Goal: Ask a question

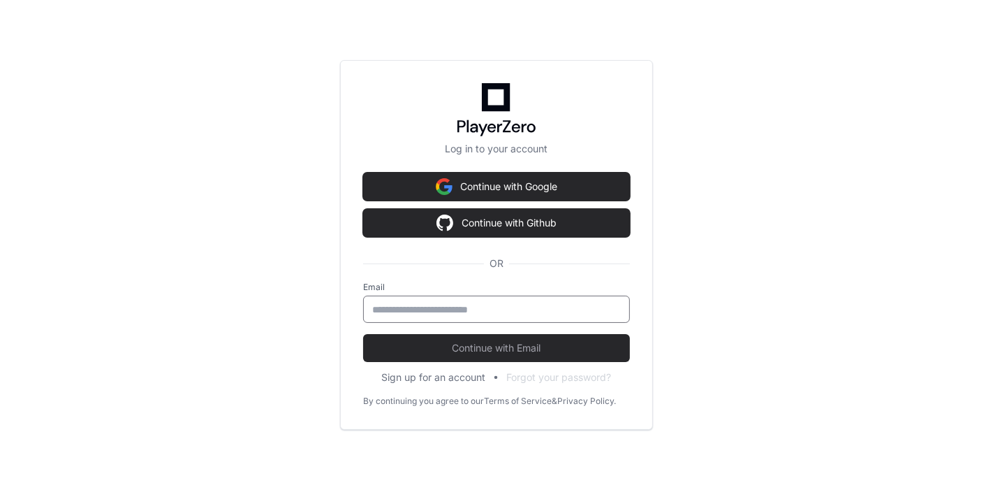
click at [503, 310] on input "email" at bounding box center [496, 309] width 249 height 14
type input "**********"
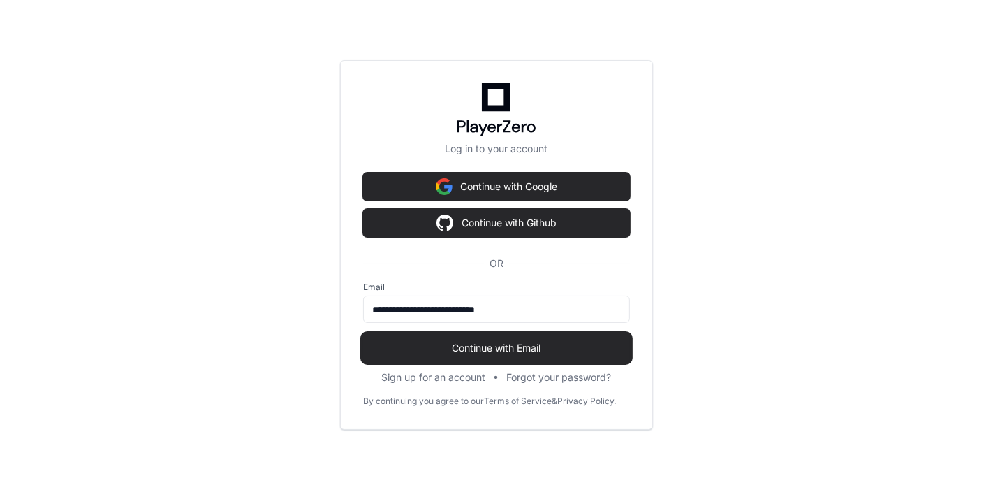
click at [508, 341] on span "Continue with Email" at bounding box center [496, 348] width 267 height 14
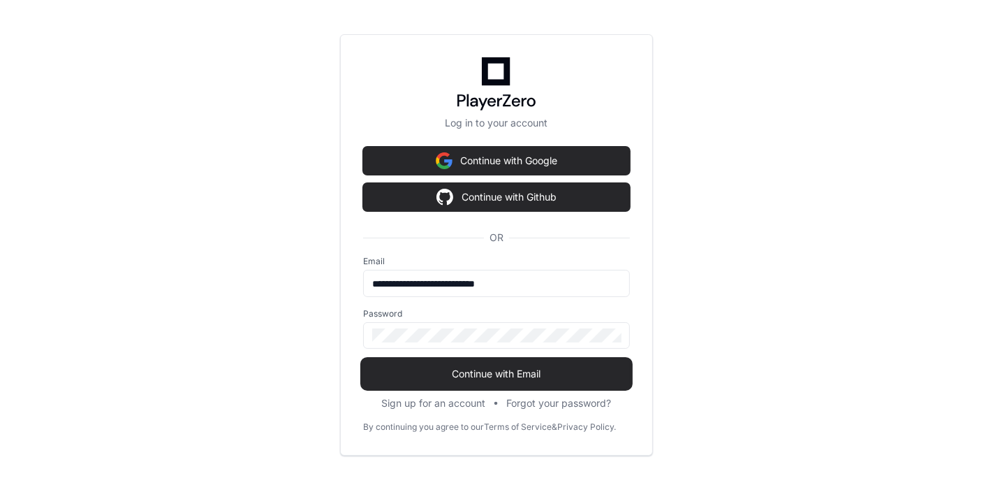
click at [517, 374] on span "Continue with Email" at bounding box center [496, 374] width 267 height 14
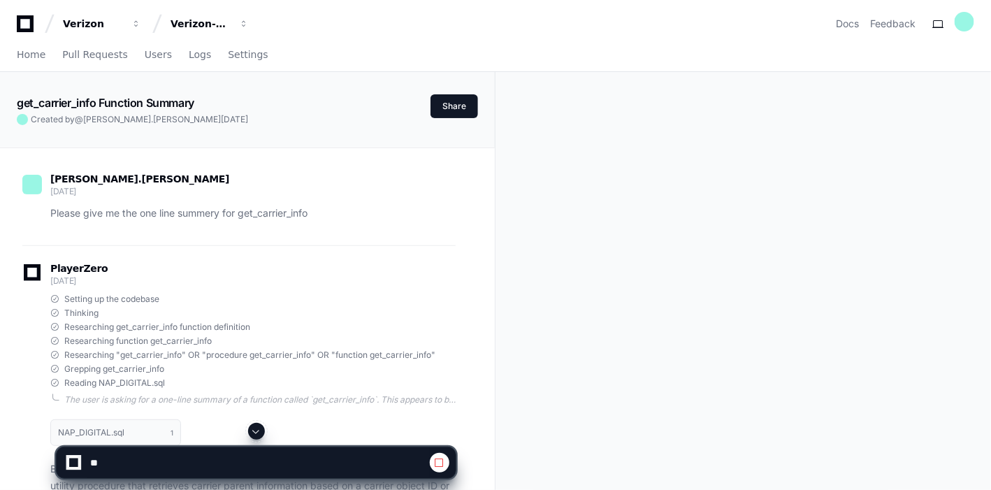
click at [259, 429] on span at bounding box center [256, 430] width 11 height 11
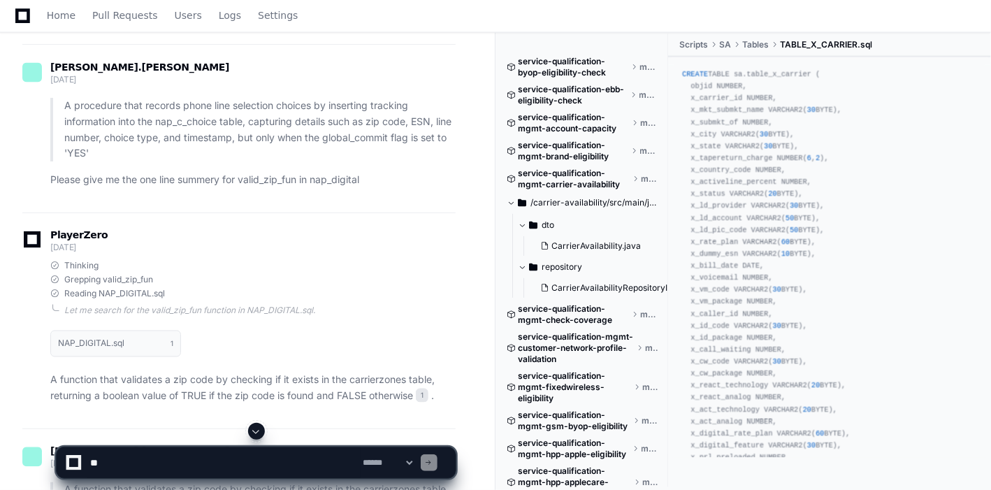
click at [259, 429] on span at bounding box center [256, 430] width 11 height 11
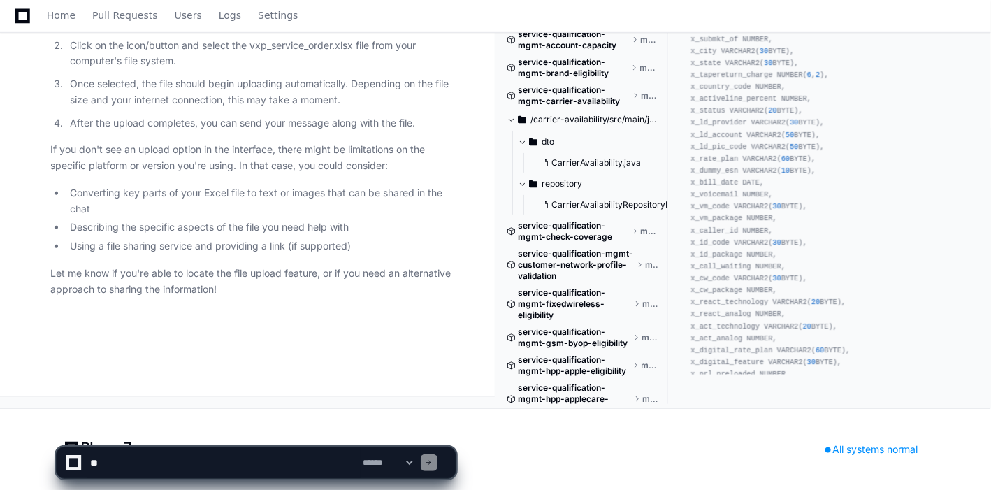
click at [220, 453] on textarea at bounding box center [223, 462] width 273 height 31
paste textarea "**********"
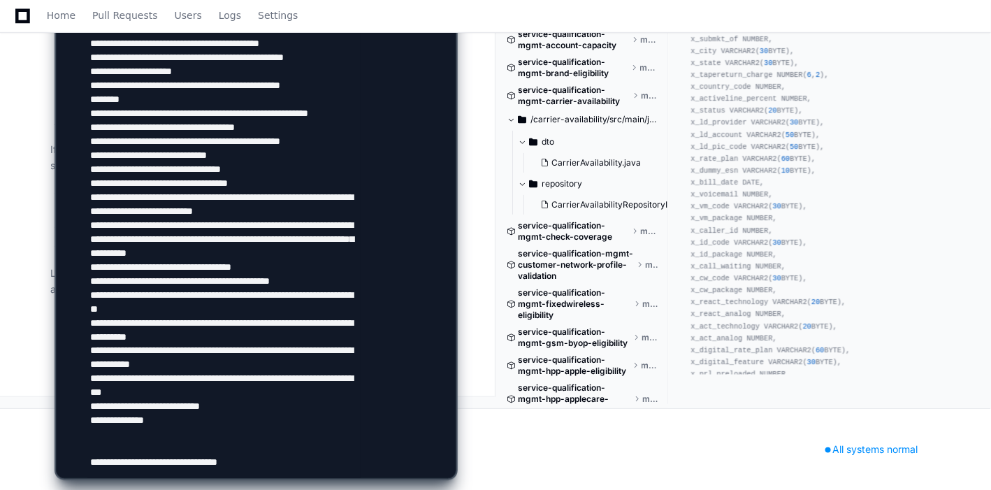
type textarea "**********"
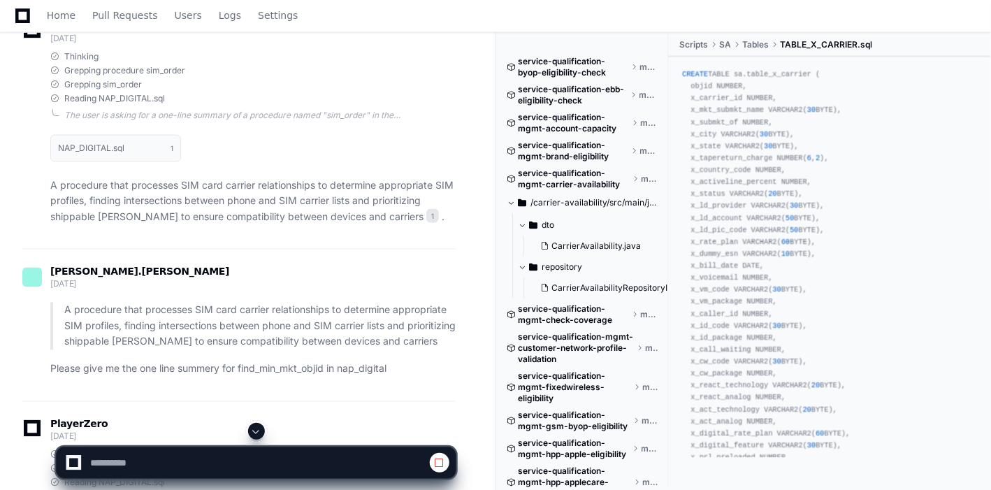
scroll to position [731, 0]
click at [256, 433] on span at bounding box center [256, 430] width 11 height 11
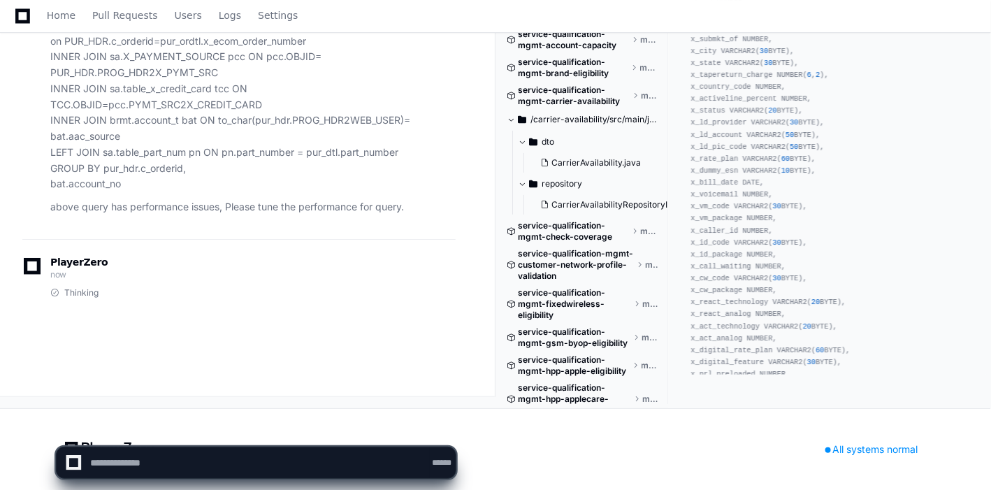
scroll to position [0, 0]
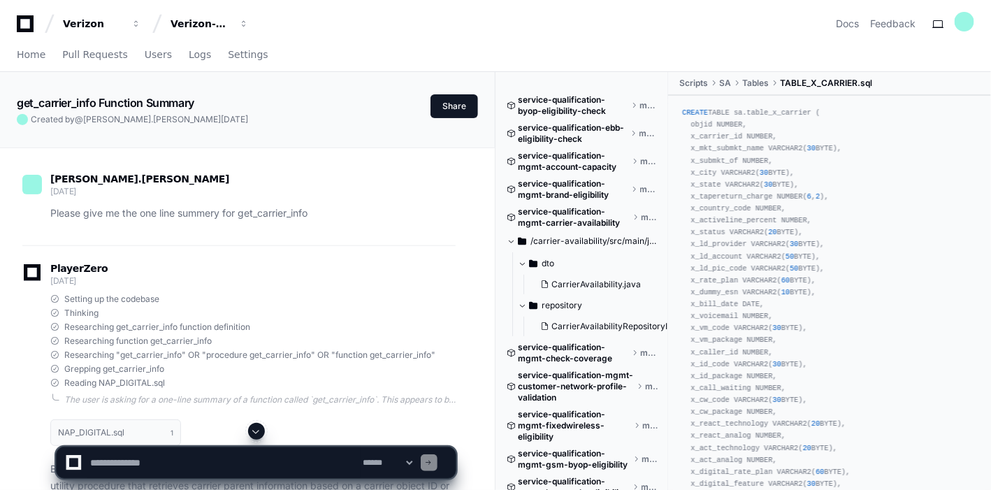
click at [255, 426] on span at bounding box center [256, 430] width 11 height 11
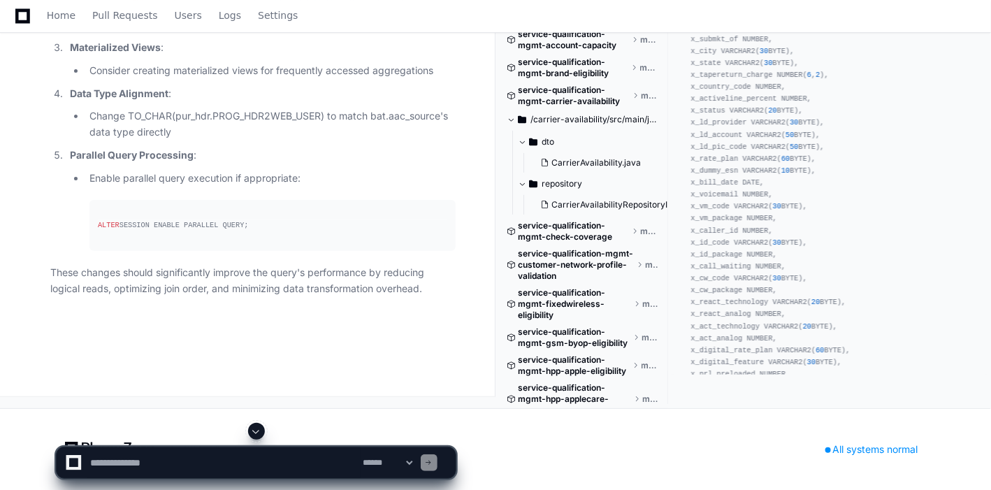
scroll to position [25704, 0]
click at [166, 458] on textarea at bounding box center [223, 462] width 273 height 31
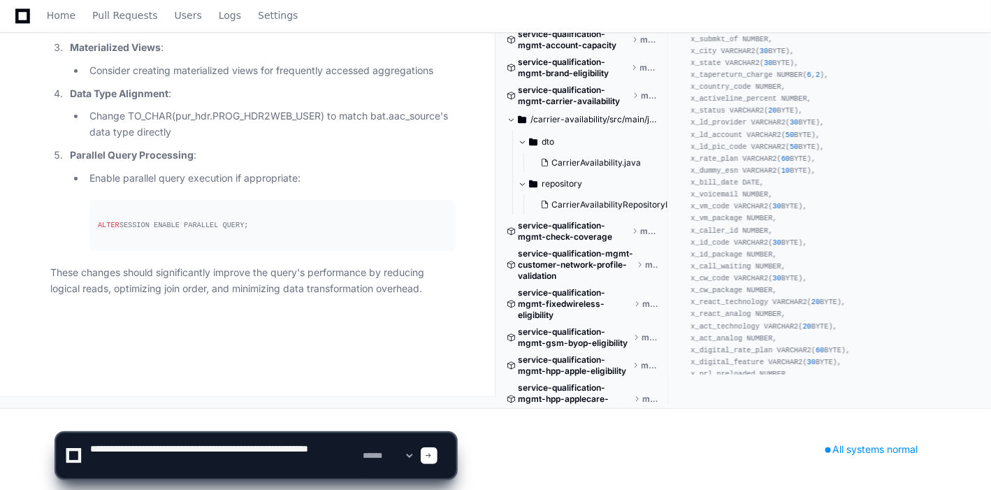
type textarea "**********"
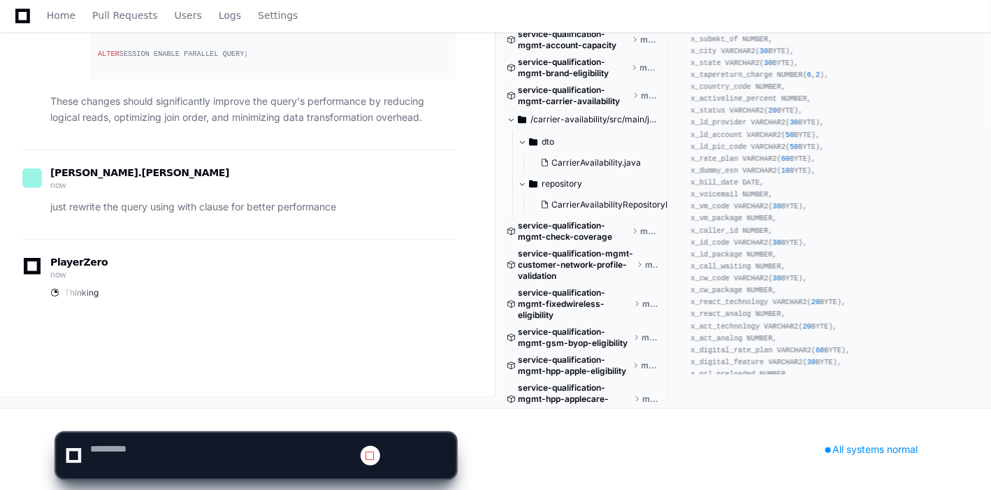
scroll to position [0, 0]
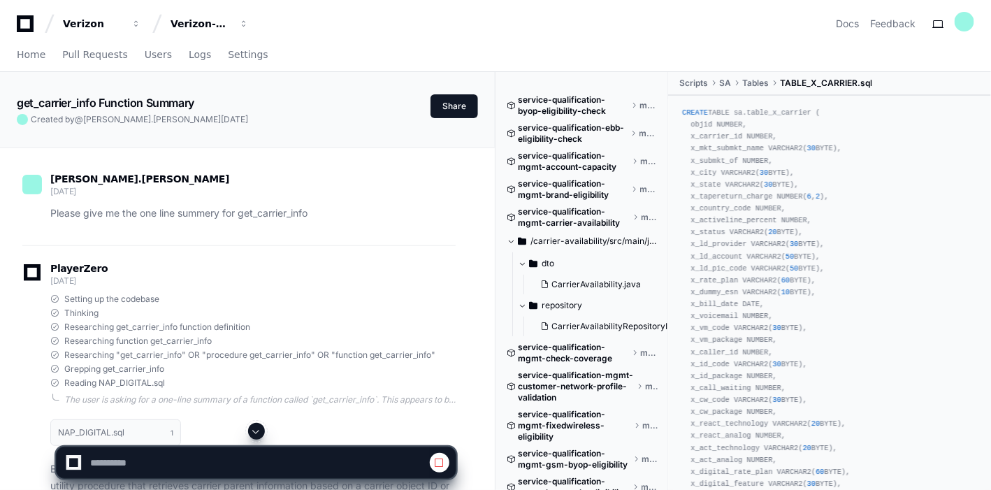
click at [256, 436] on span at bounding box center [256, 430] width 11 height 11
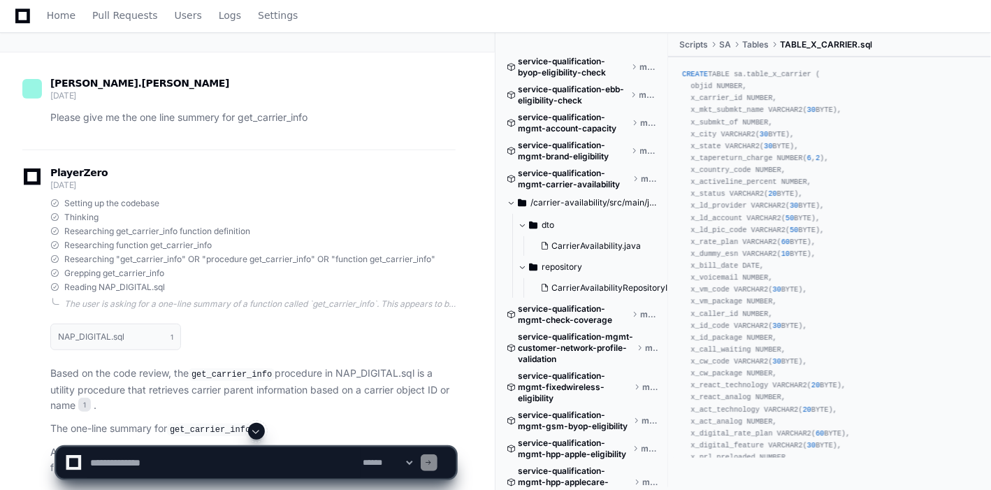
scroll to position [101, 0]
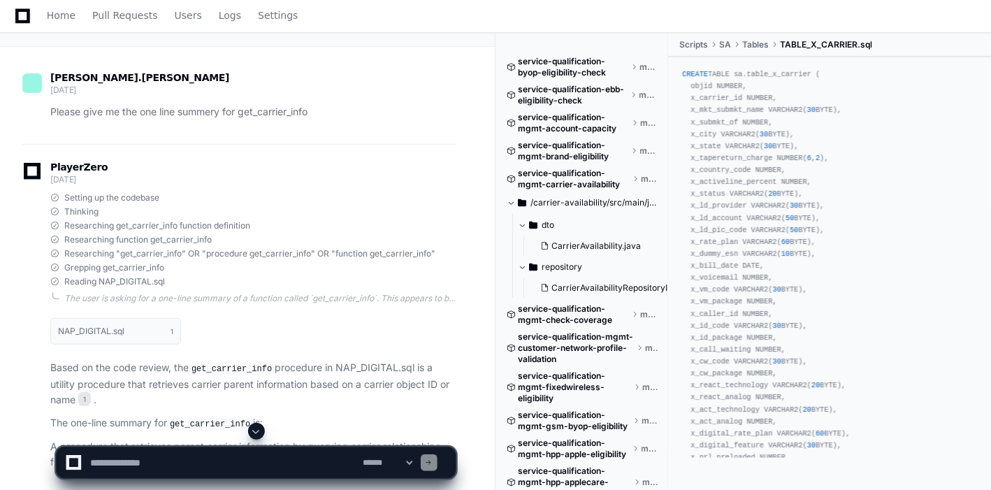
click at [252, 434] on span at bounding box center [256, 430] width 11 height 11
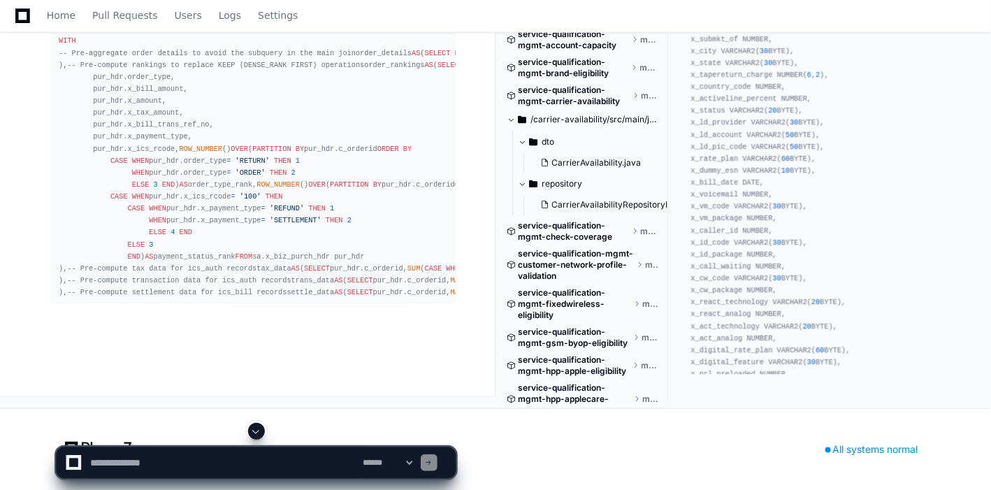
scroll to position [26328, 0]
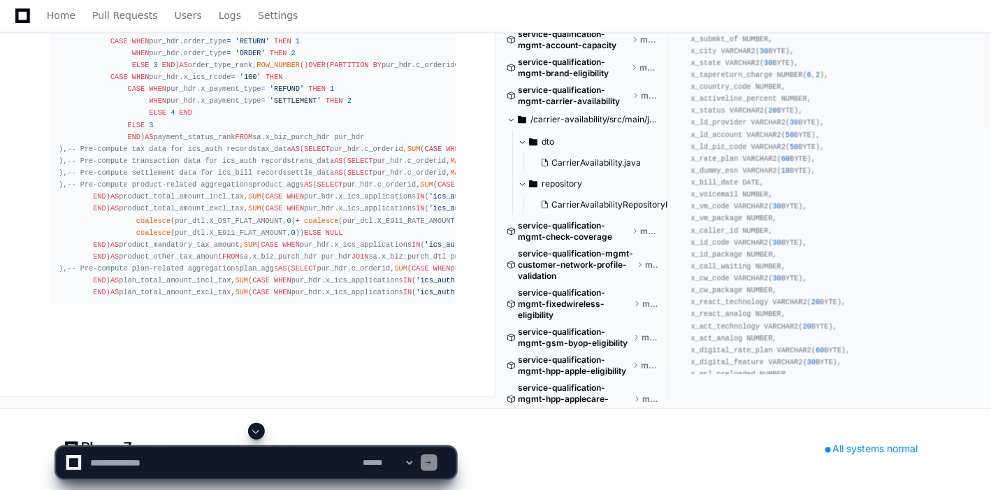
click at [260, 436] on span at bounding box center [256, 430] width 11 height 11
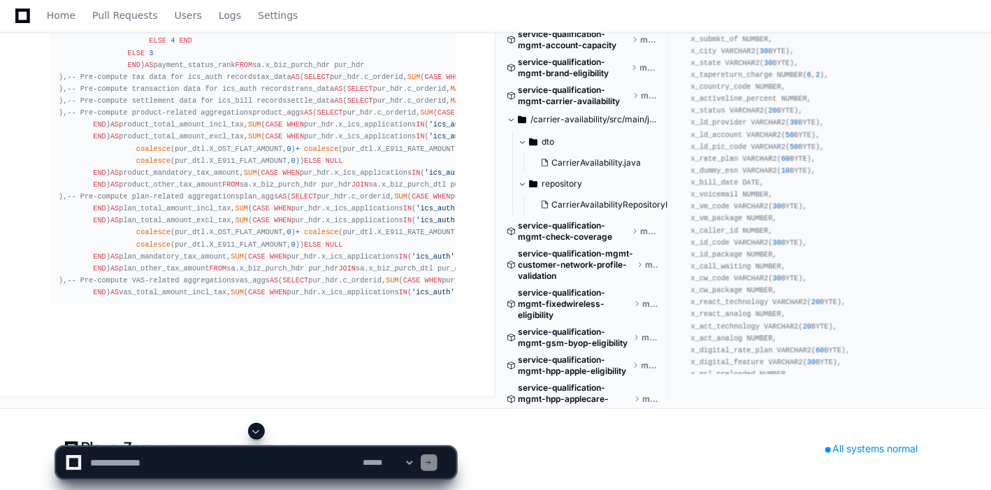
click at [253, 432] on span at bounding box center [256, 430] width 11 height 11
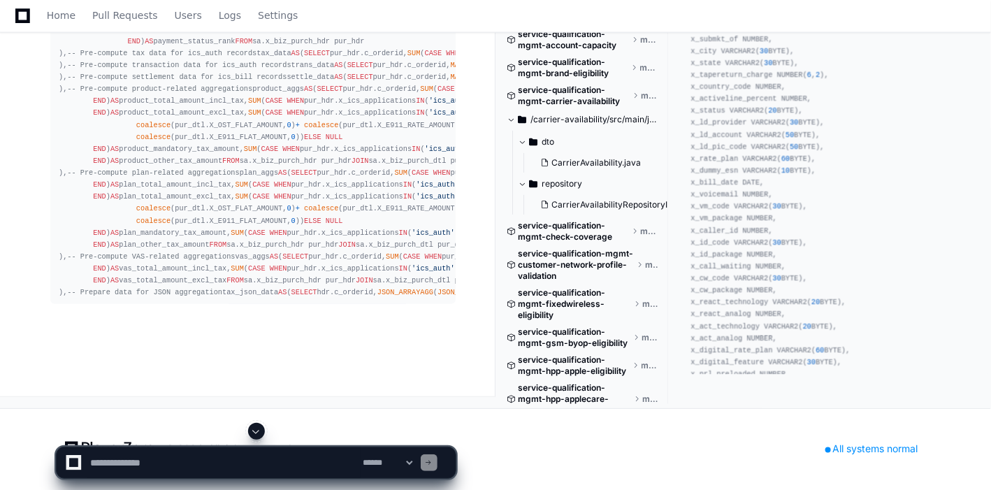
scroll to position [1, 0]
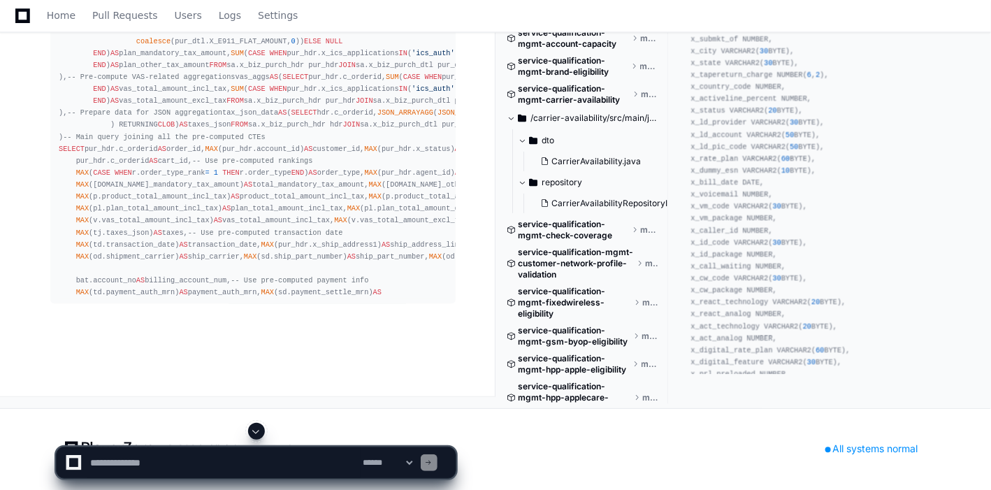
click at [254, 428] on span at bounding box center [256, 430] width 11 height 11
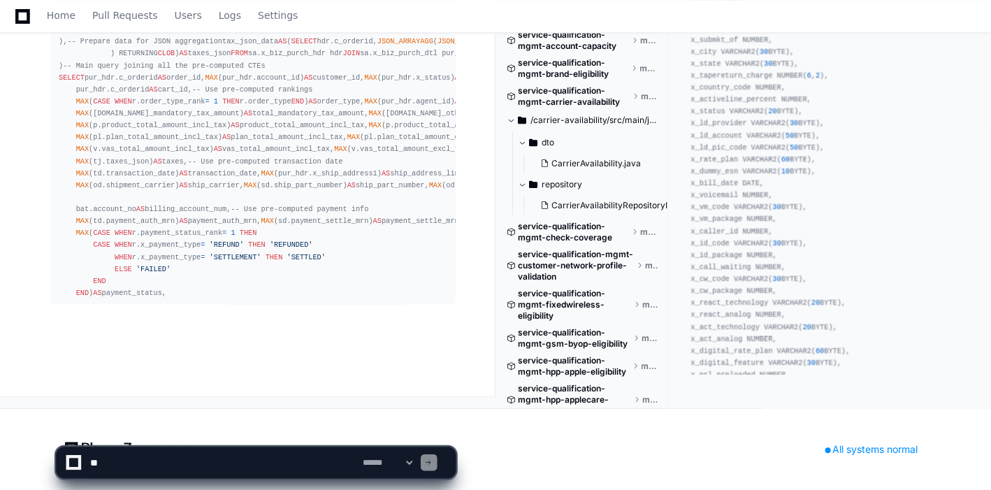
scroll to position [1, 0]
click at [257, 428] on span at bounding box center [256, 430] width 11 height 11
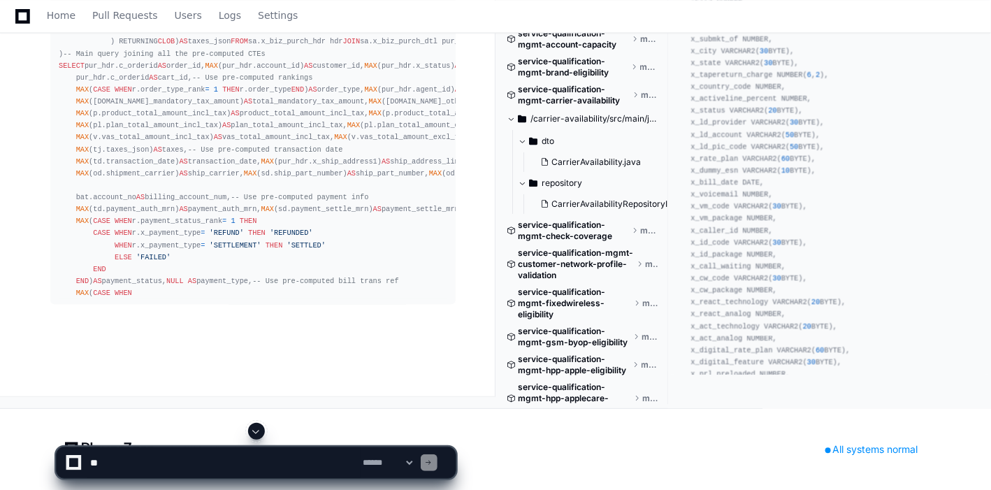
scroll to position [29357, 0]
click at [256, 430] on span at bounding box center [256, 430] width 11 height 11
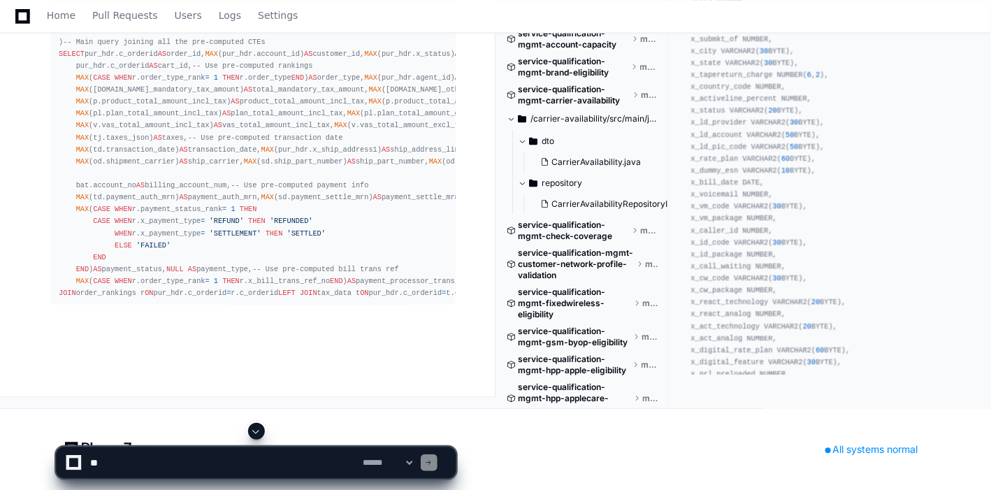
click at [255, 431] on span at bounding box center [256, 430] width 11 height 11
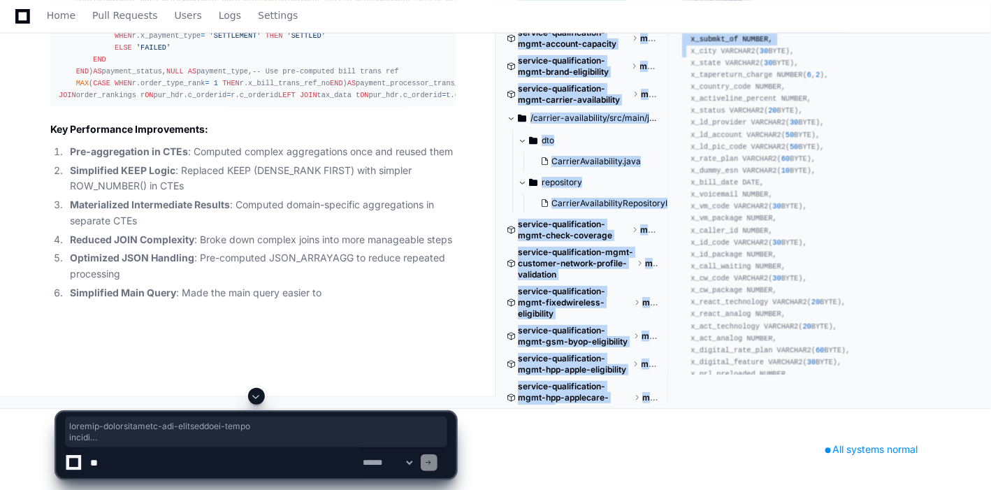
drag, startPoint x: 668, startPoint y: 129, endPoint x: 666, endPoint y: 61, distance: 67.8
click at [666, 61] on div "service-qualification-byop-eligibility-check master service-qualification-ebb-e…" at bounding box center [748, 179] width 484 height 458
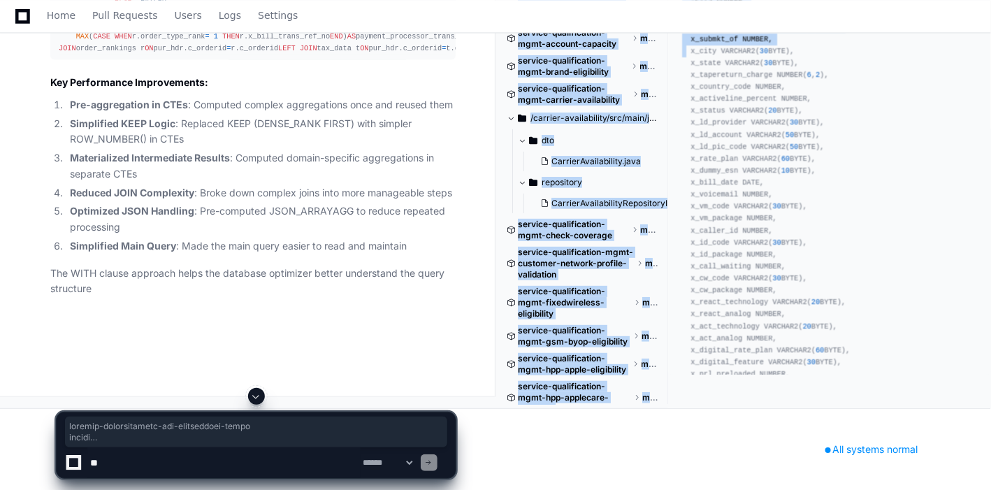
click at [258, 400] on span at bounding box center [256, 395] width 11 height 11
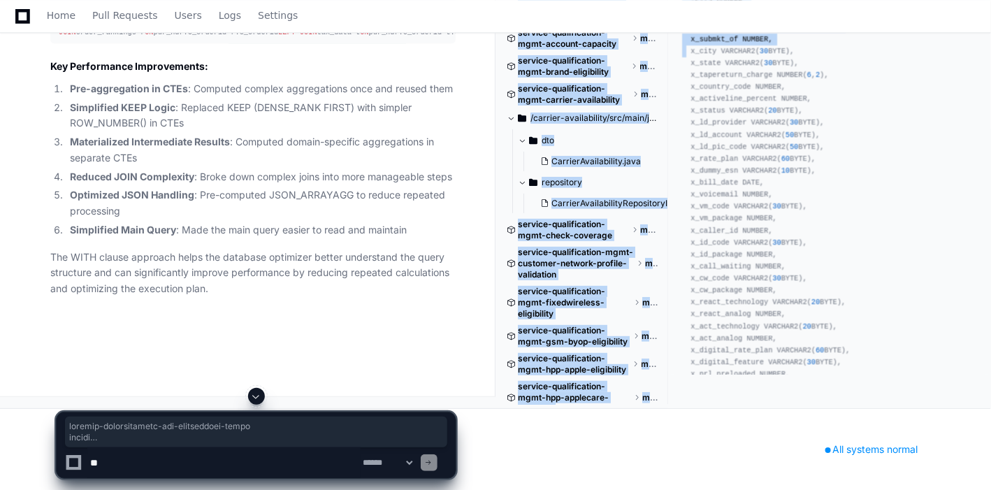
scroll to position [28166, 0]
click at [255, 393] on span at bounding box center [256, 395] width 11 height 11
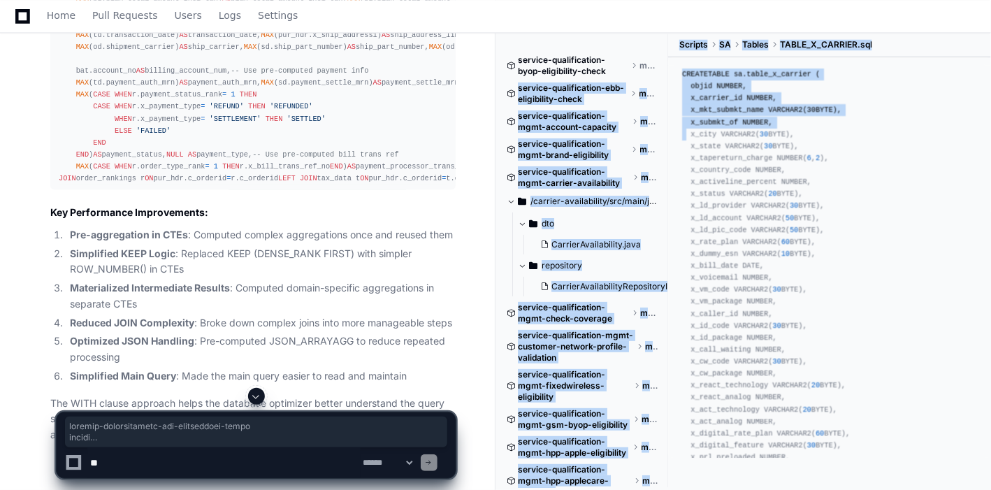
scroll to position [25944, 0]
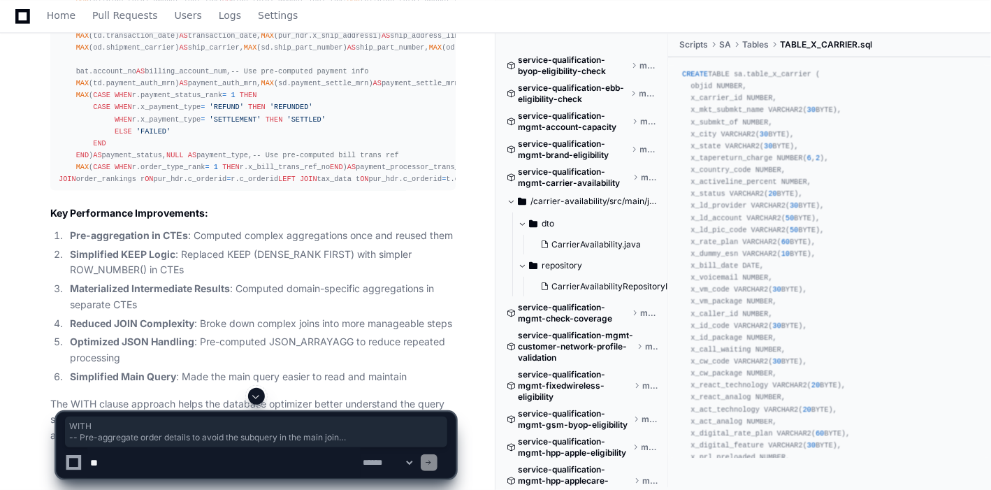
drag, startPoint x: 59, startPoint y: 317, endPoint x: 163, endPoint y: 349, distance: 108.9
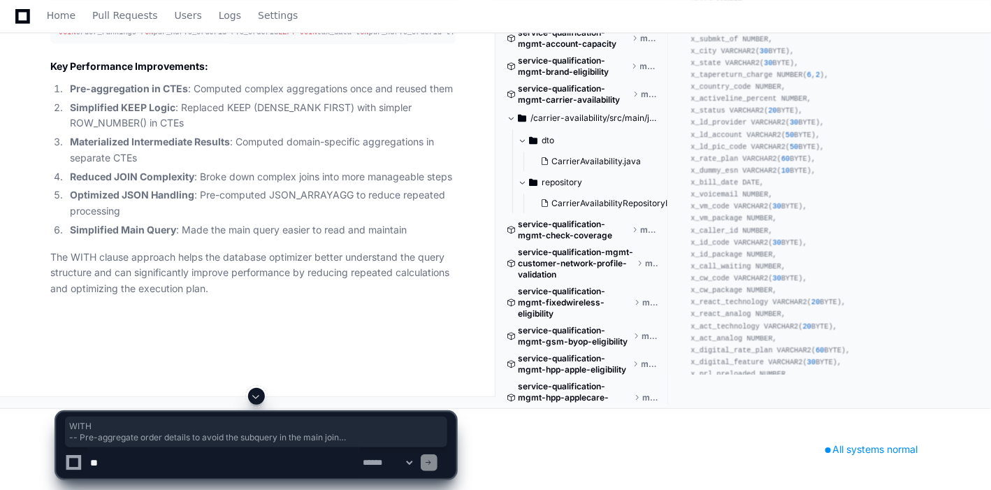
scroll to position [29753, 0]
copy div "WITH -- Pre-aggregate order details to avoid the subquery in the main join orde…"
click at [253, 397] on span at bounding box center [256, 395] width 11 height 11
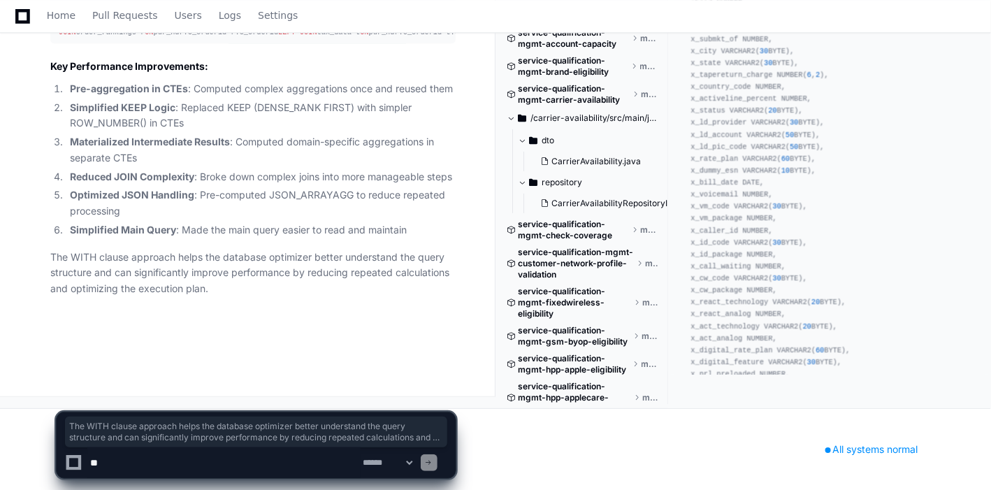
click at [180, 458] on textarea at bounding box center [223, 462] width 273 height 31
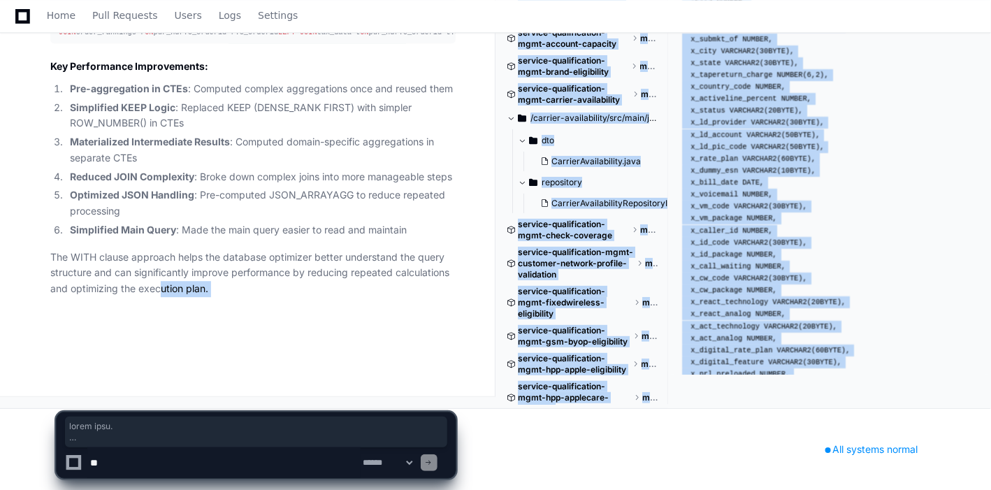
drag, startPoint x: 68, startPoint y: 426, endPoint x: 161, endPoint y: 369, distance: 109.7
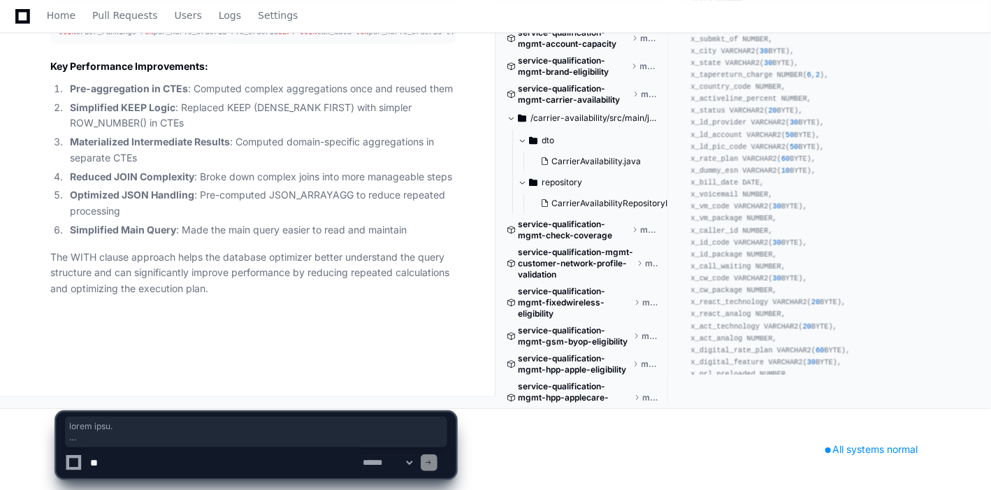
click at [193, 458] on textarea at bounding box center [223, 462] width 273 height 31
paste textarea "**********"
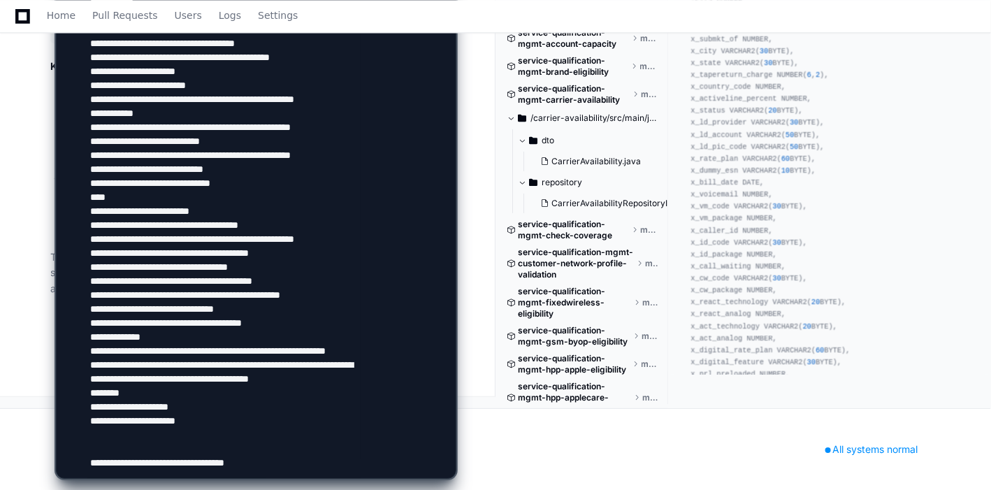
type textarea "**********"
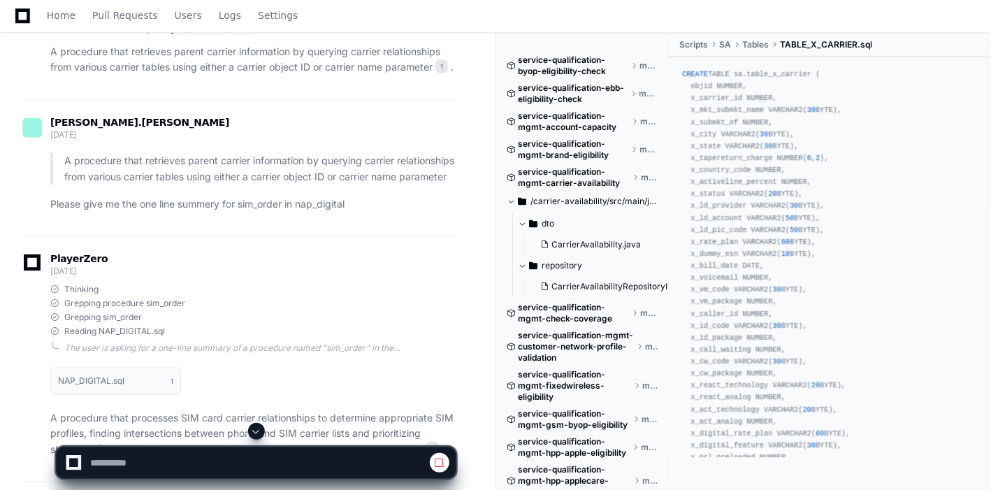
scroll to position [674, 0]
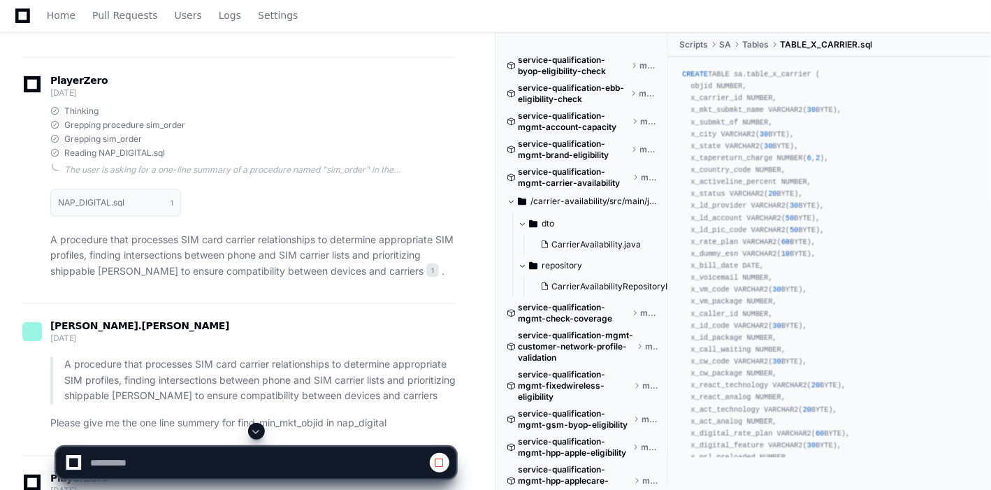
click at [249, 424] on div at bounding box center [256, 431] width 400 height 17
click at [256, 428] on span at bounding box center [256, 430] width 11 height 11
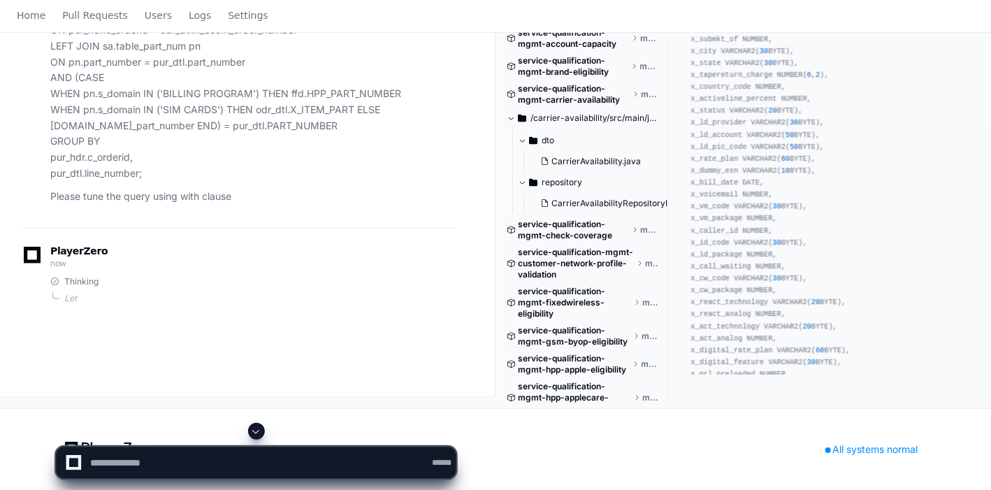
scroll to position [0, 0]
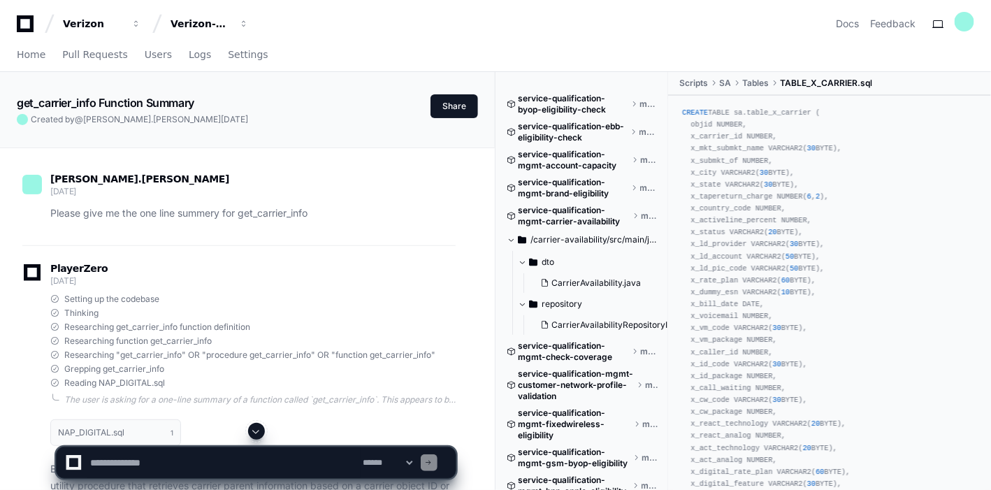
click at [258, 430] on span at bounding box center [256, 430] width 11 height 11
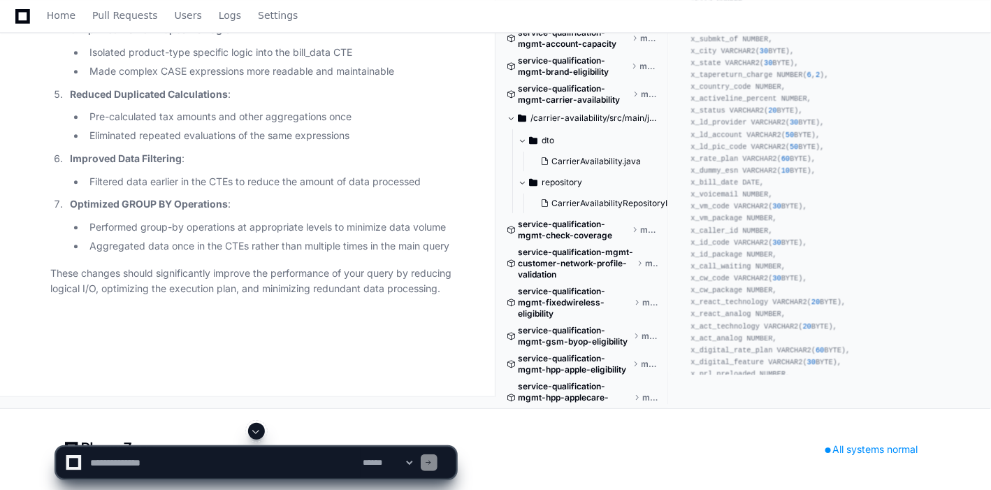
scroll to position [36311, 0]
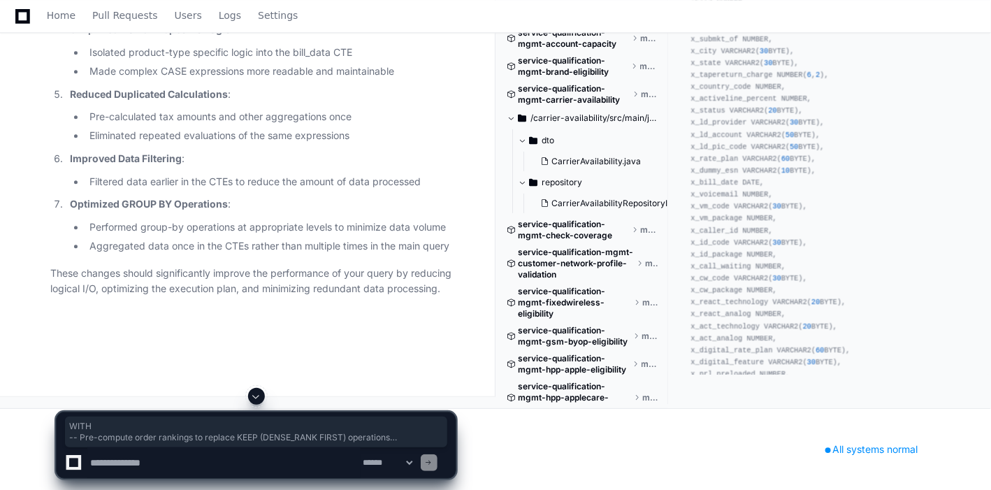
drag, startPoint x: 57, startPoint y: 101, endPoint x: 146, endPoint y: 262, distance: 184.1
copy div "WITH -- Pre-compute order rankings to replace KEEP (DENSE_RANK FIRST) operation…"
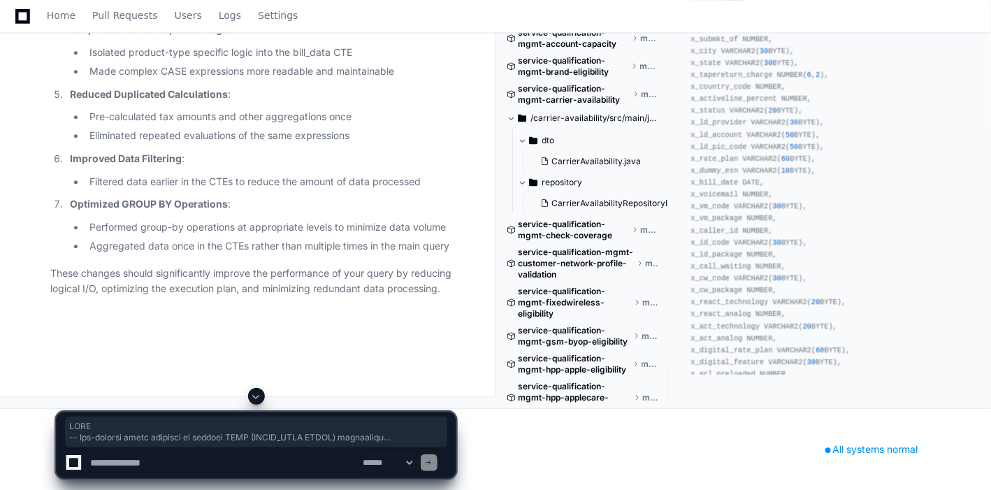
scroll to position [35894, 0]
